Goal: Information Seeking & Learning: Find specific page/section

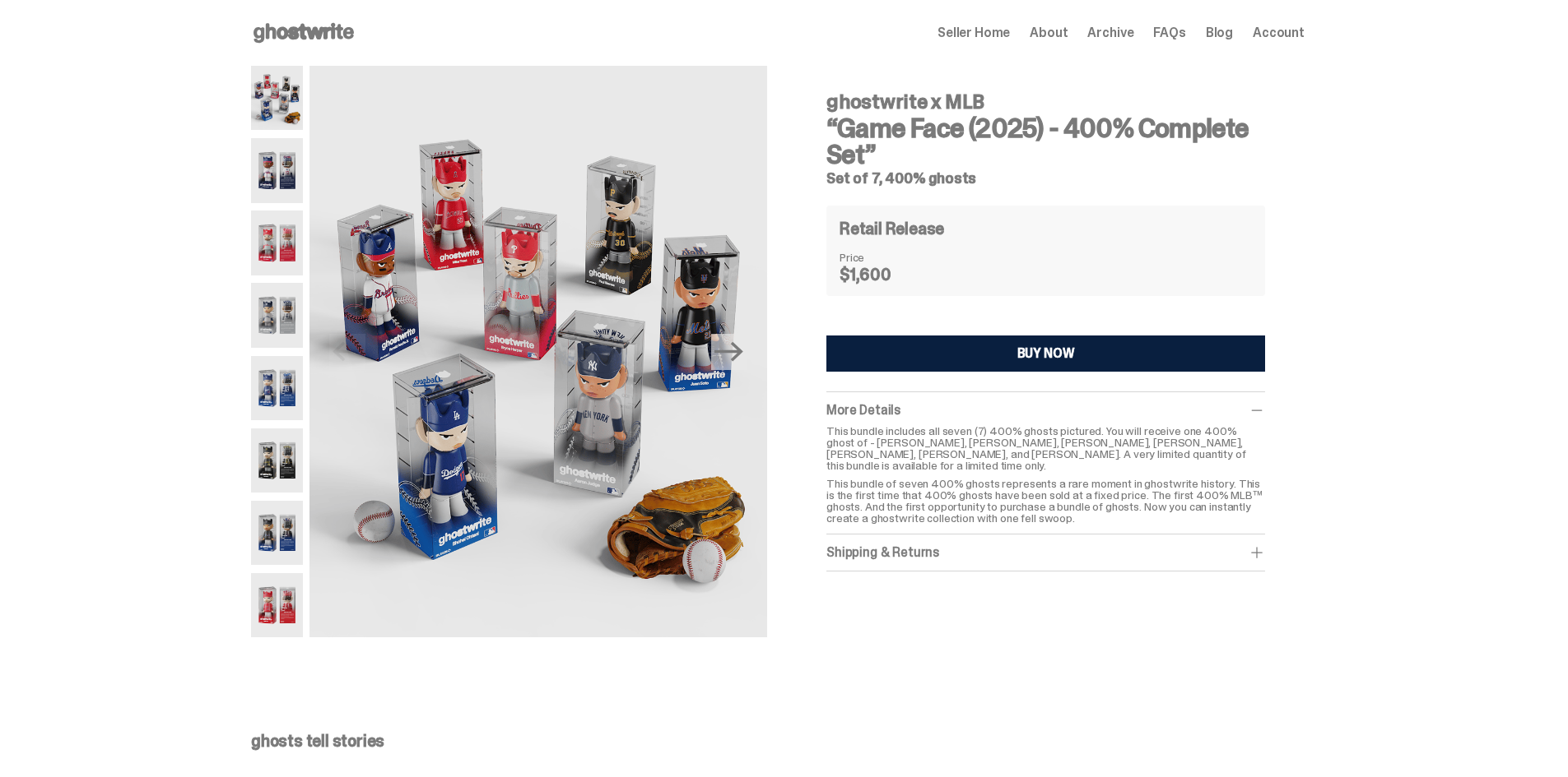
click at [1114, 33] on span "Archive" at bounding box center [1110, 33] width 46 height 13
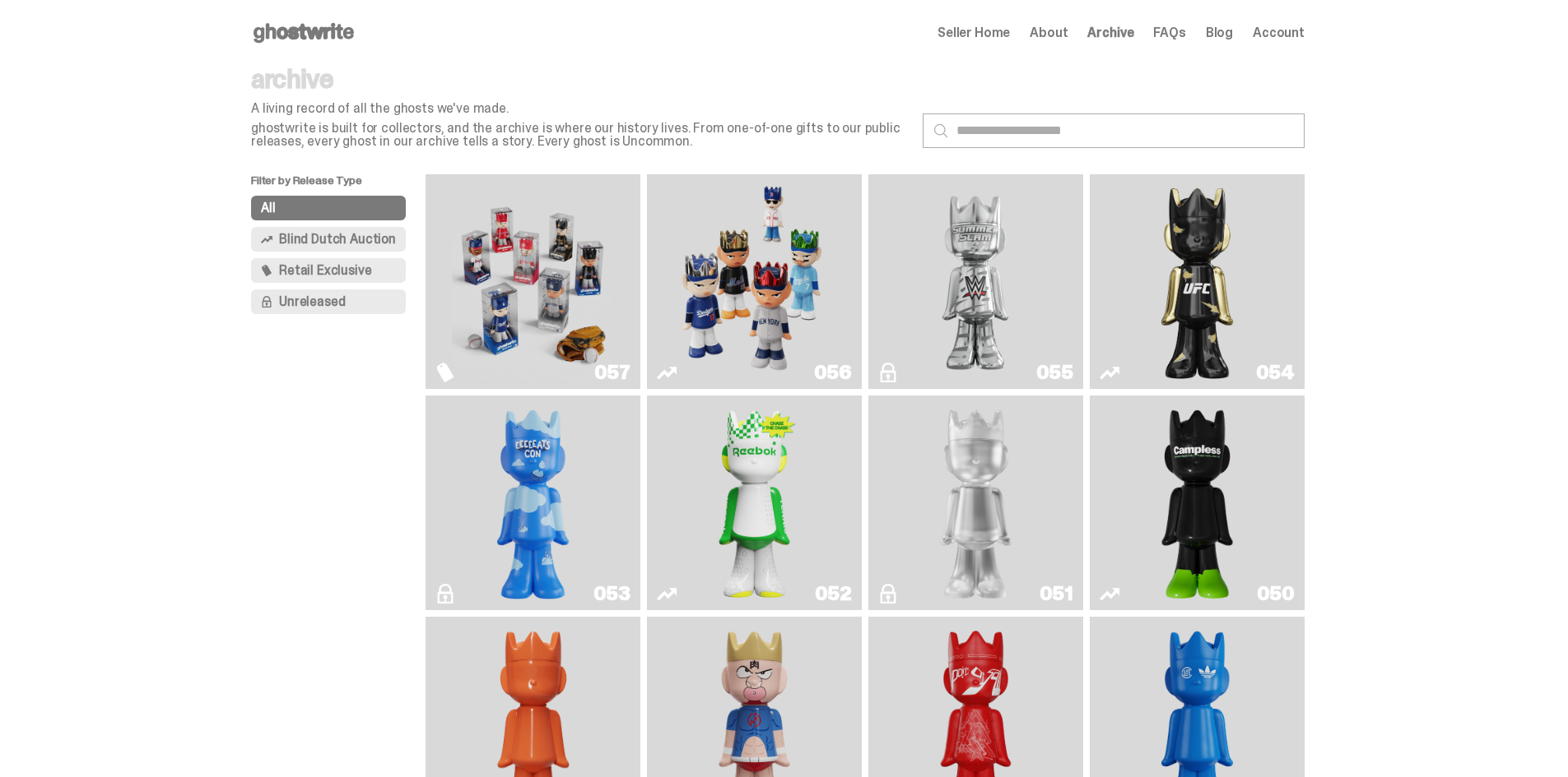
click at [610, 288] on img "Game Face (2025)" at bounding box center [532, 282] width 161 height 202
click at [771, 261] on img "Game Face (2025)" at bounding box center [753, 282] width 161 height 202
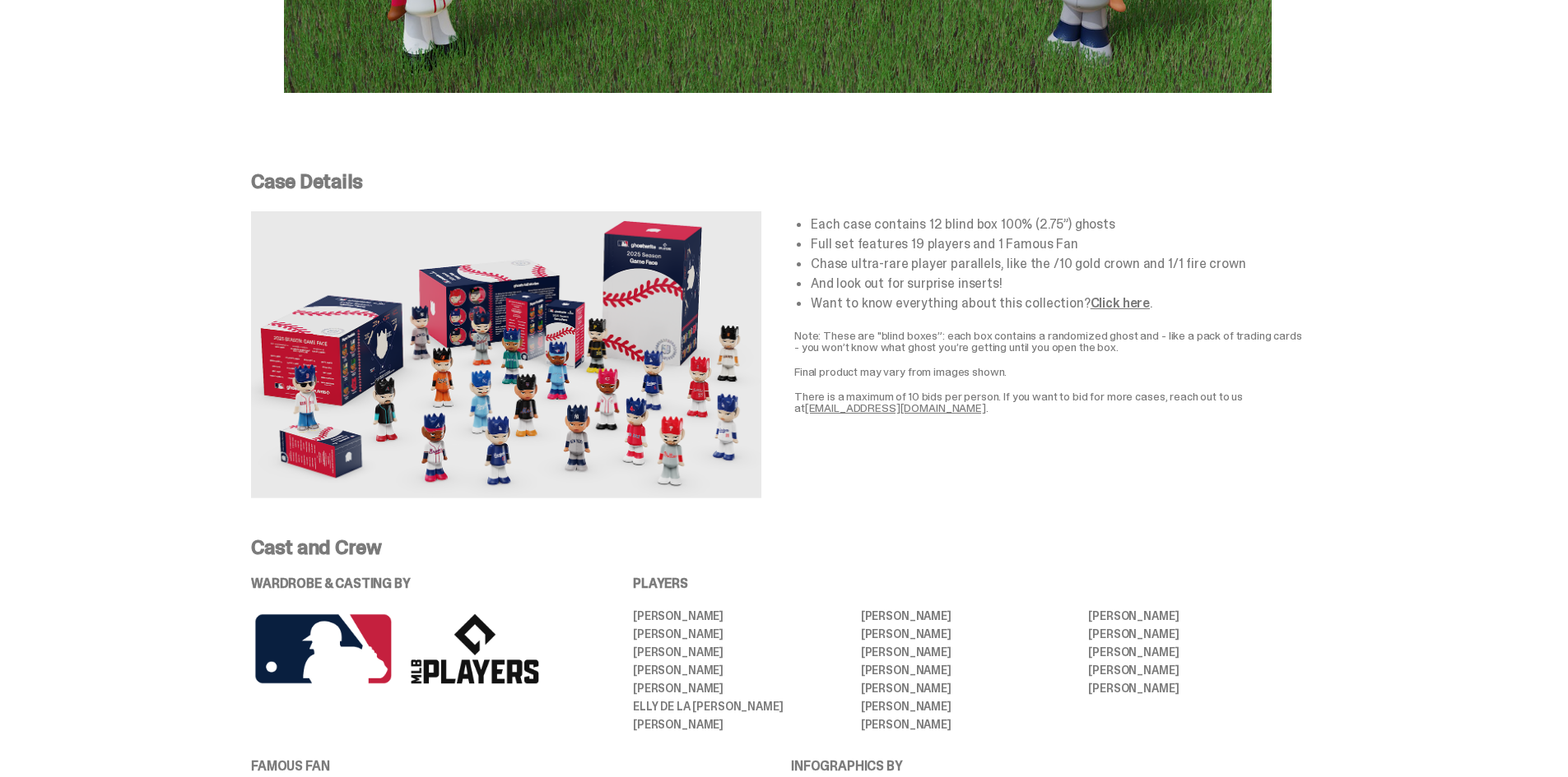
scroll to position [3290, 0]
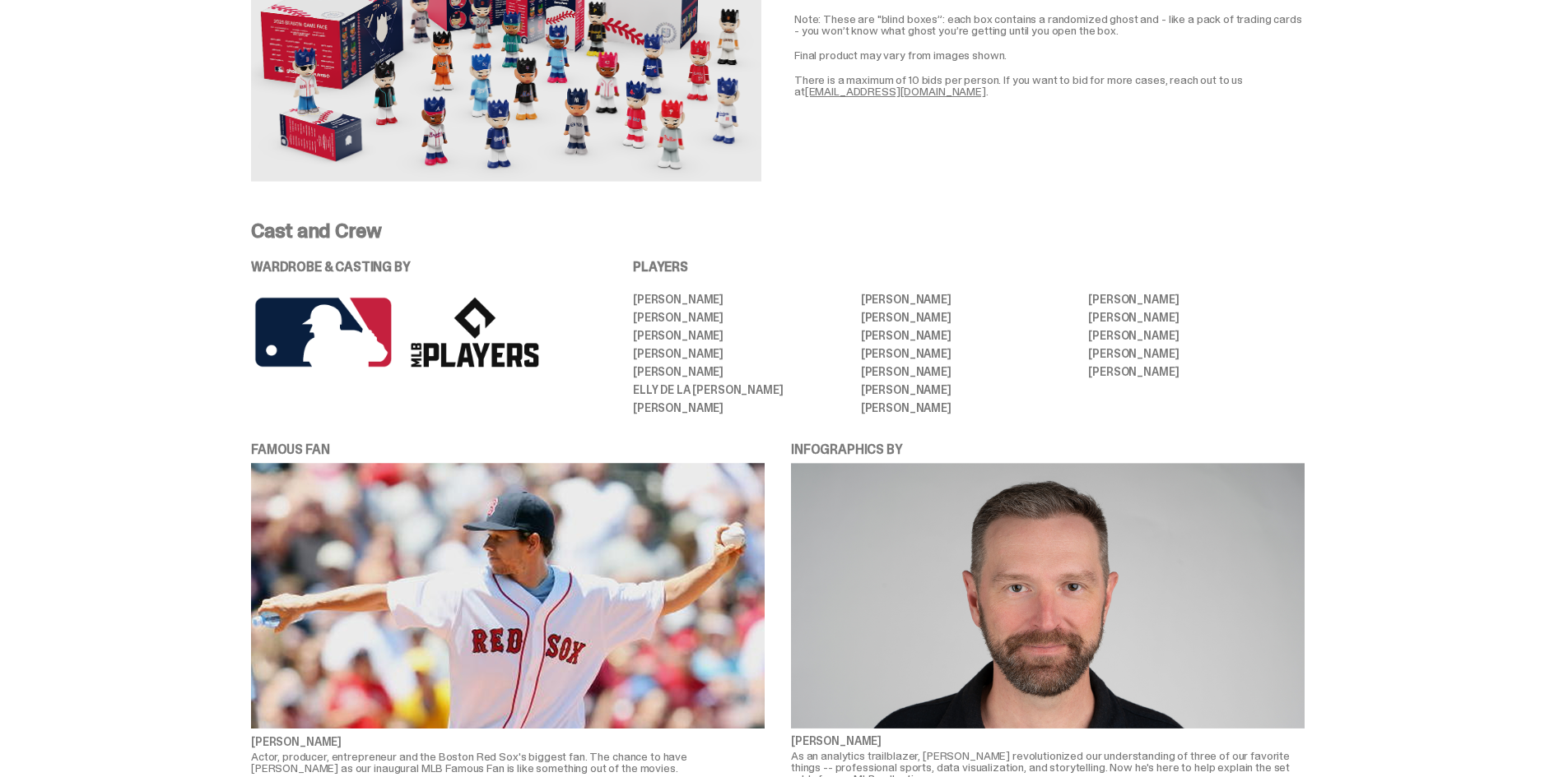
drag, startPoint x: 641, startPoint y: 281, endPoint x: 742, endPoint y: 383, distance: 143.5
click at [742, 383] on ul "[PERSON_NAME] [PERSON_NAME] [PERSON_NAME] [PERSON_NAME] [PERSON_NAME] [PERSON_N…" at bounding box center [969, 353] width 671 height 120
copy ul "[PERSON_NAME] [PERSON_NAME] [PERSON_NAME] [PERSON_NAME] [PERSON_NAME] [PERSON_N…"
click at [894, 366] on li "[PERSON_NAME]" at bounding box center [969, 372] width 216 height 12
drag, startPoint x: 937, startPoint y: 387, endPoint x: 864, endPoint y: 281, distance: 128.7
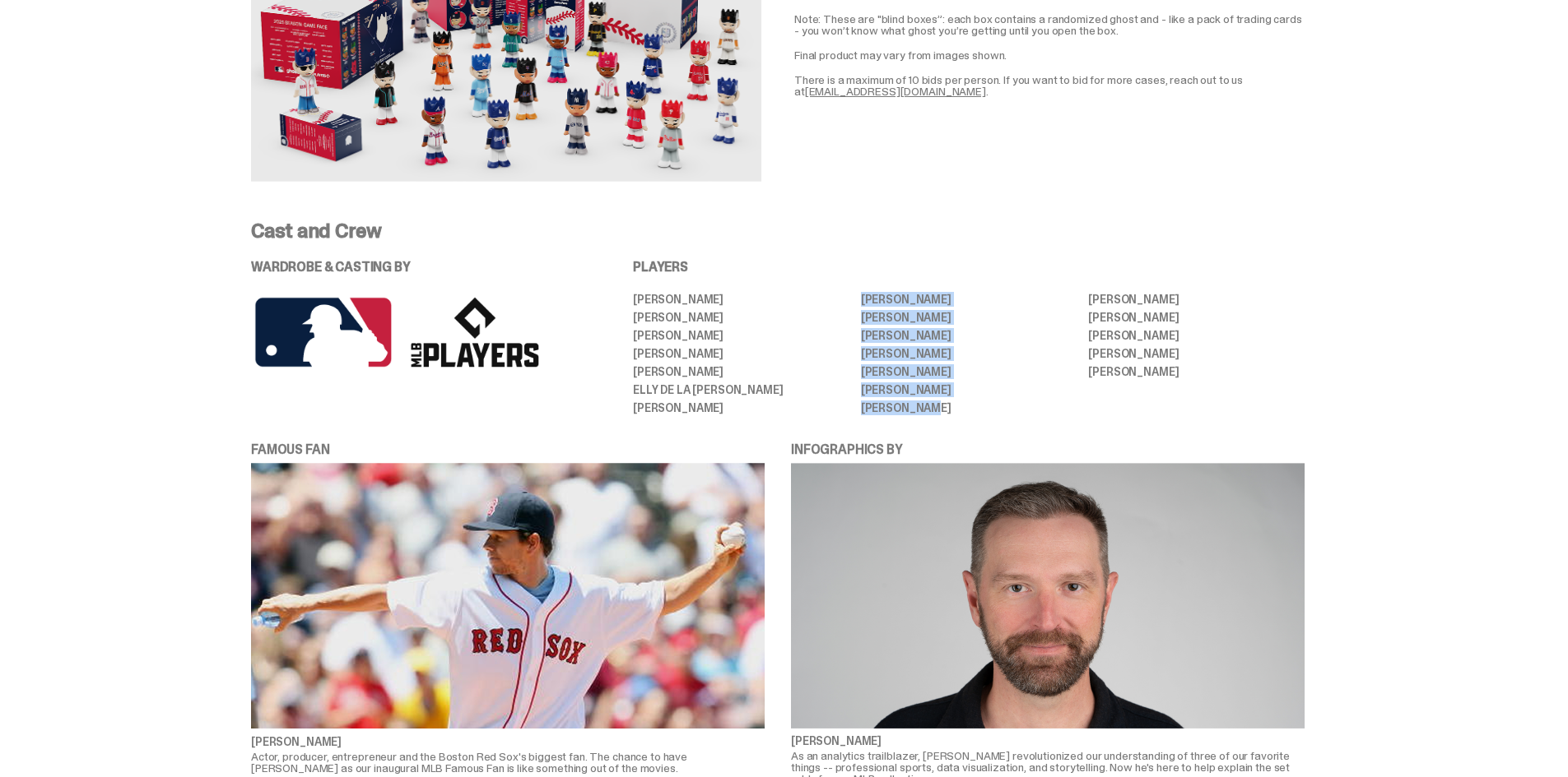
click at [864, 293] on ul "[PERSON_NAME] [PERSON_NAME] [PERSON_NAME] [PERSON_NAME] [PERSON_NAME] [PERSON_N…" at bounding box center [969, 353] width 671 height 120
copy ul "[PERSON_NAME] [PERSON_NAME] [PERSON_NAME] [PERSON_NAME] [PERSON_NAME] [PERSON_N…"
click at [1109, 330] on li "[PERSON_NAME]" at bounding box center [1195, 335] width 216 height 12
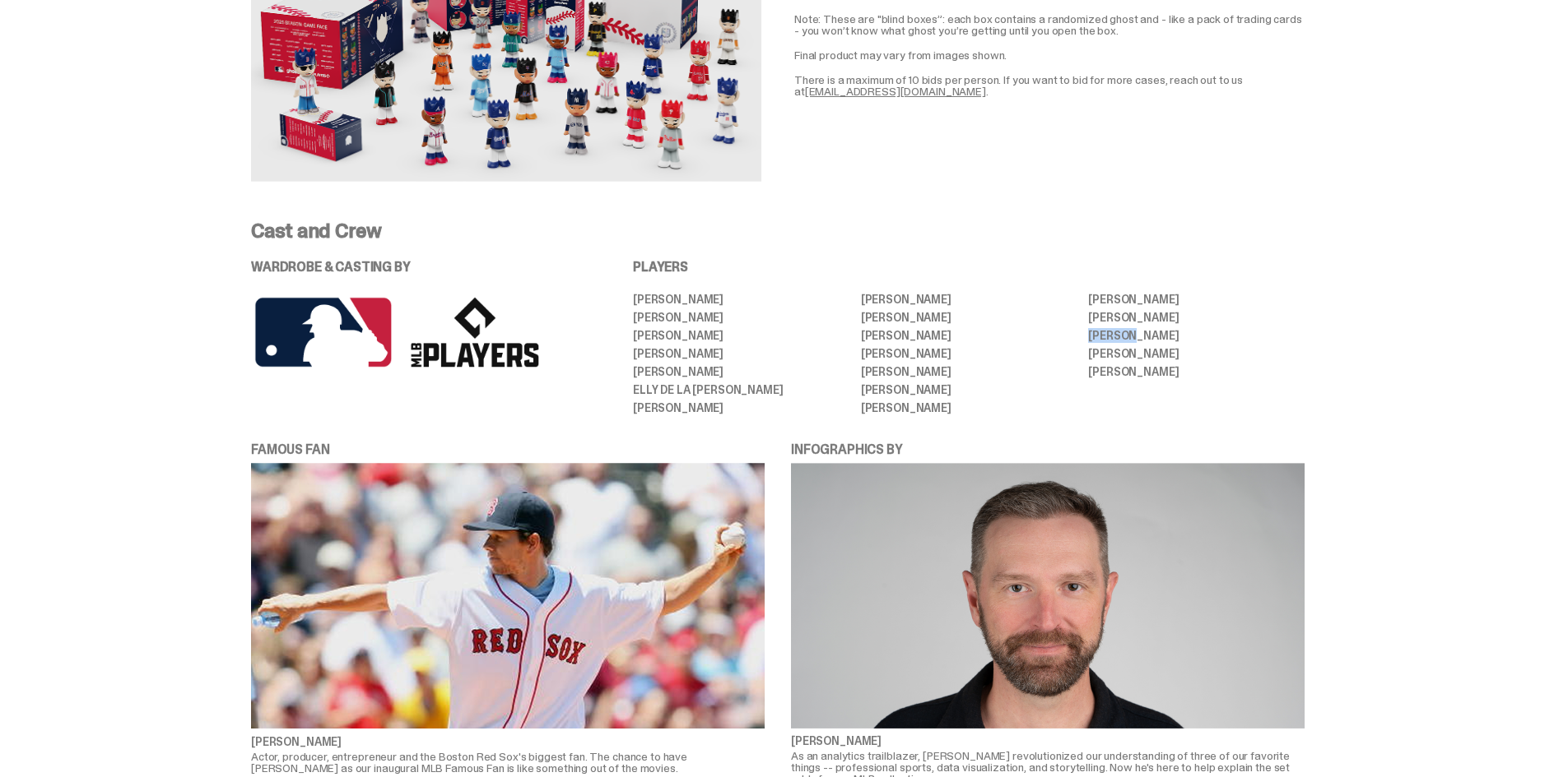
drag, startPoint x: 1096, startPoint y: 281, endPoint x: 1255, endPoint y: 347, distance: 172.2
click at [1255, 347] on ul "[PERSON_NAME] [PERSON_NAME] [PERSON_NAME] [PERSON_NAME] [PERSON_NAME] [PERSON_N…" at bounding box center [969, 353] width 671 height 120
copy ul "[PERSON_NAME] [PERSON_NAME] [PERSON_NAME] [PERSON_NAME]"
